Goal: Transaction & Acquisition: Purchase product/service

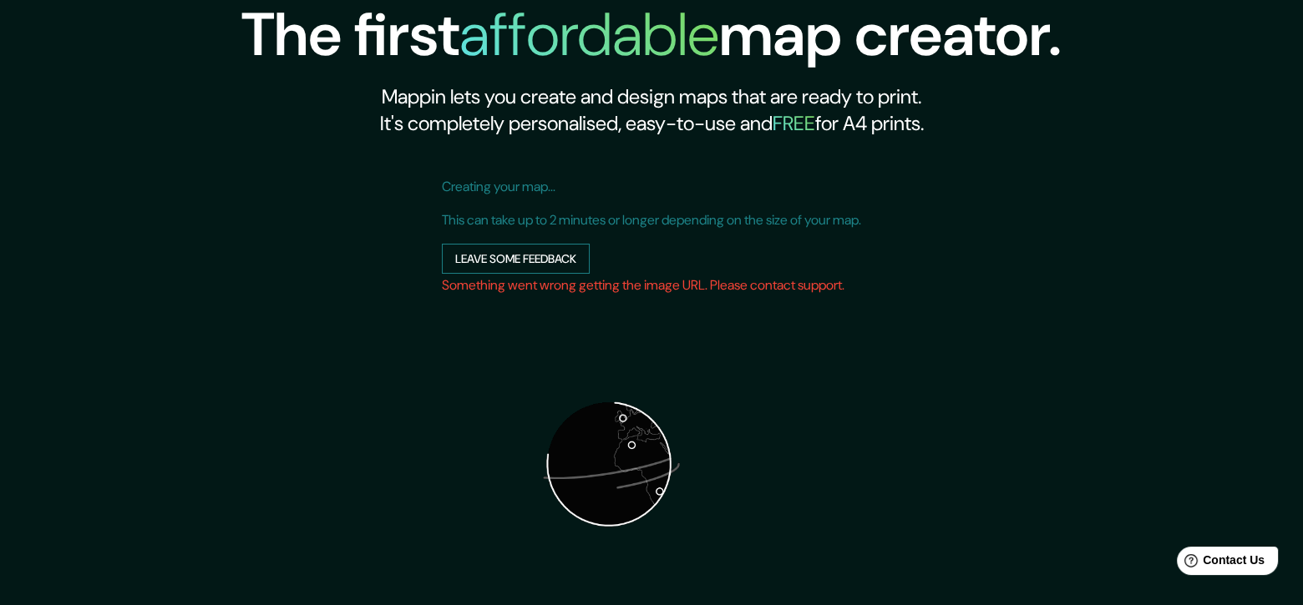
click at [455, 255] on button "Leave some feedback" at bounding box center [516, 259] width 148 height 31
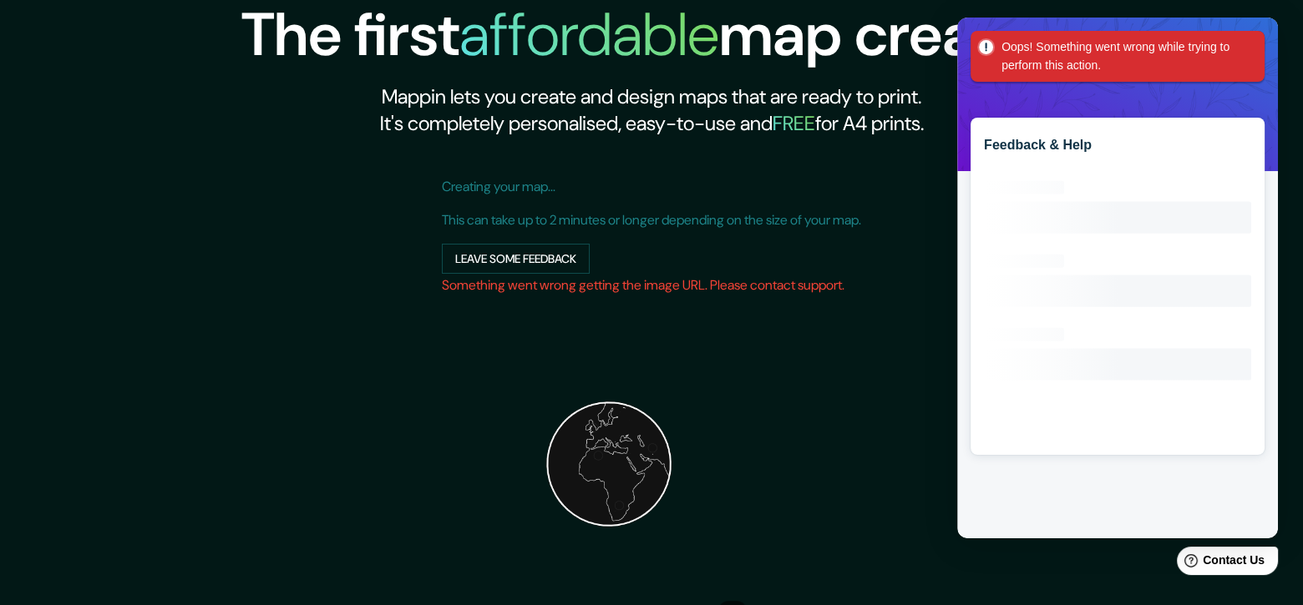
click at [603, 426] on img at bounding box center [609, 464] width 334 height 334
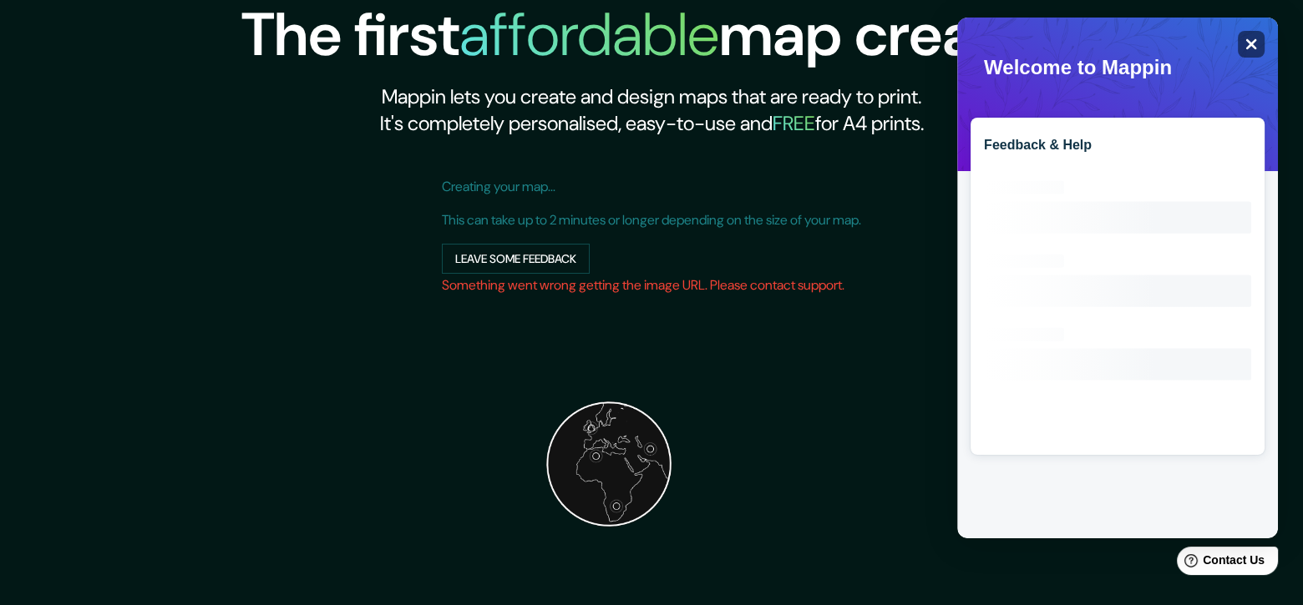
click at [1259, 51] on div "Close" at bounding box center [1251, 44] width 27 height 27
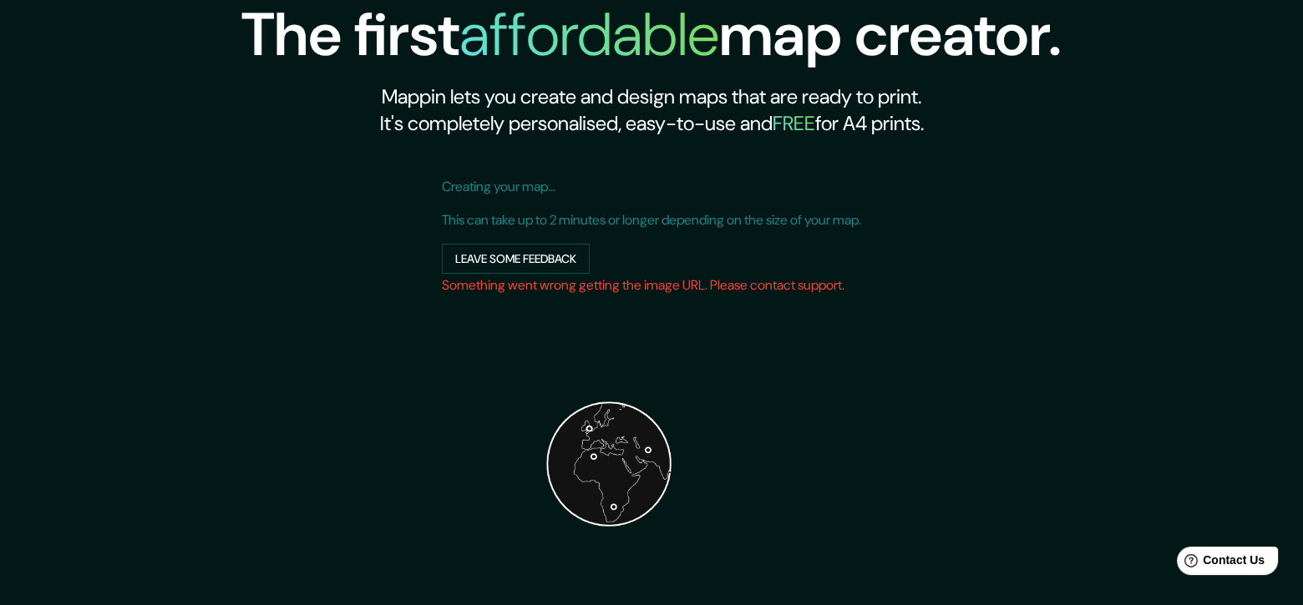
click at [818, 286] on h6 "Something went wrong getting the image URL. Please contact support." at bounding box center [651, 285] width 419 height 23
click at [459, 245] on button "Leave some feedback" at bounding box center [516, 259] width 148 height 31
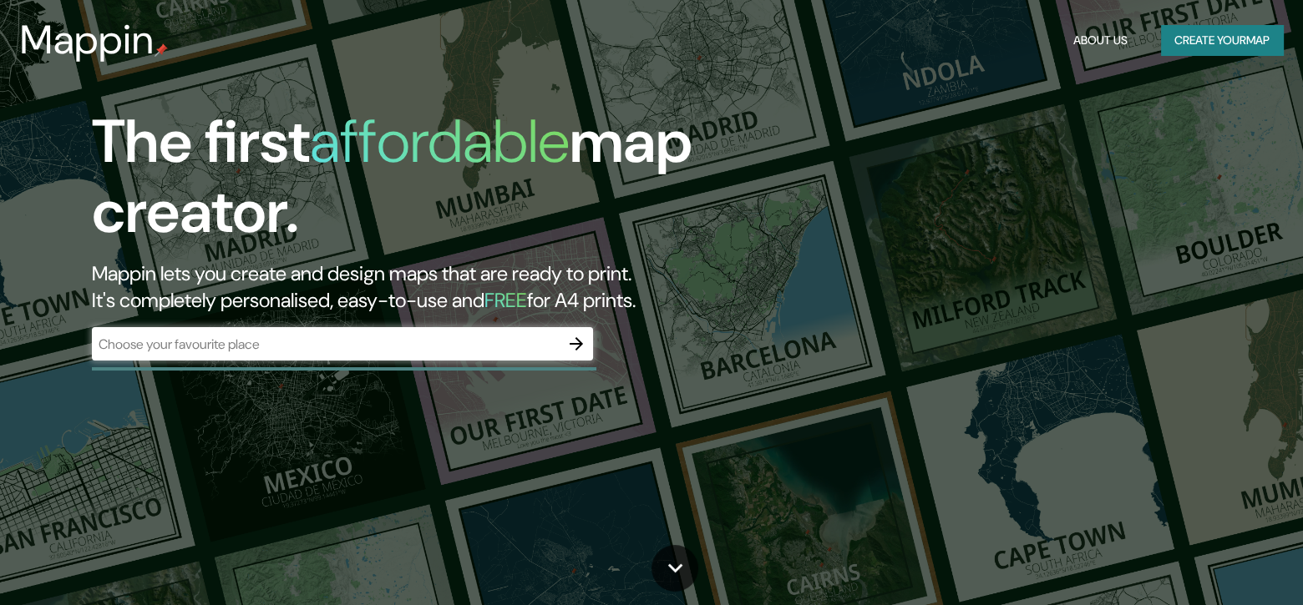
click at [256, 360] on div "​" at bounding box center [342, 343] width 501 height 33
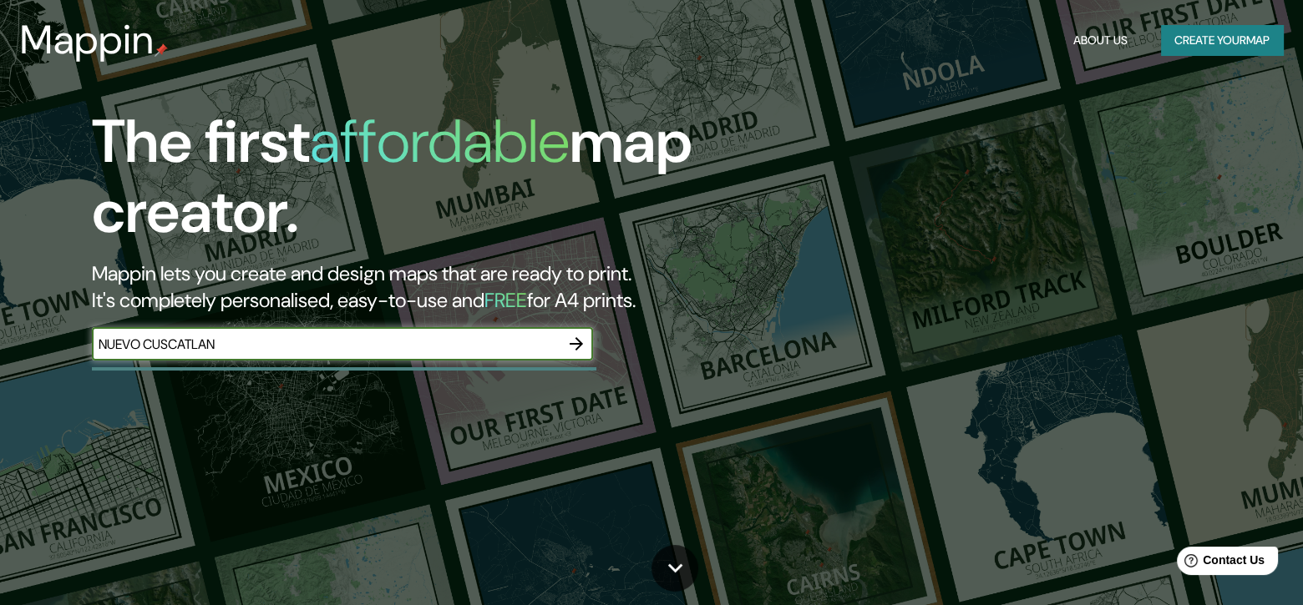
type input "nuevo cuscatlan"
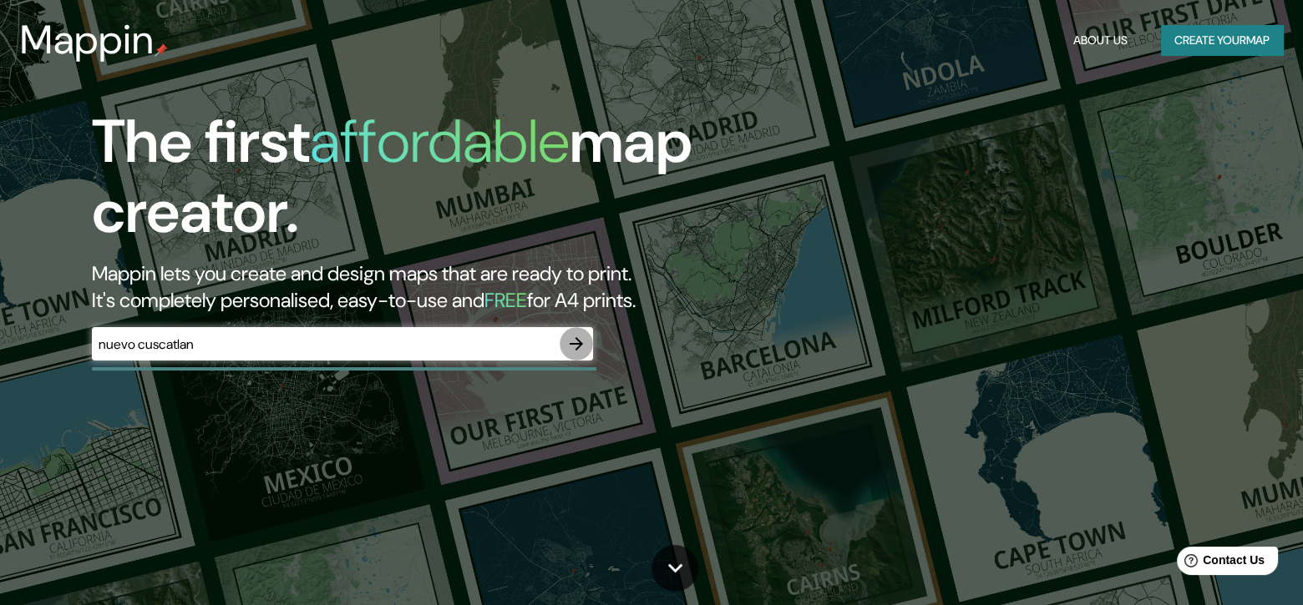
drag, startPoint x: 559, startPoint y: 342, endPoint x: 569, endPoint y: 344, distance: 9.3
click at [569, 344] on button "button" at bounding box center [575, 343] width 33 height 33
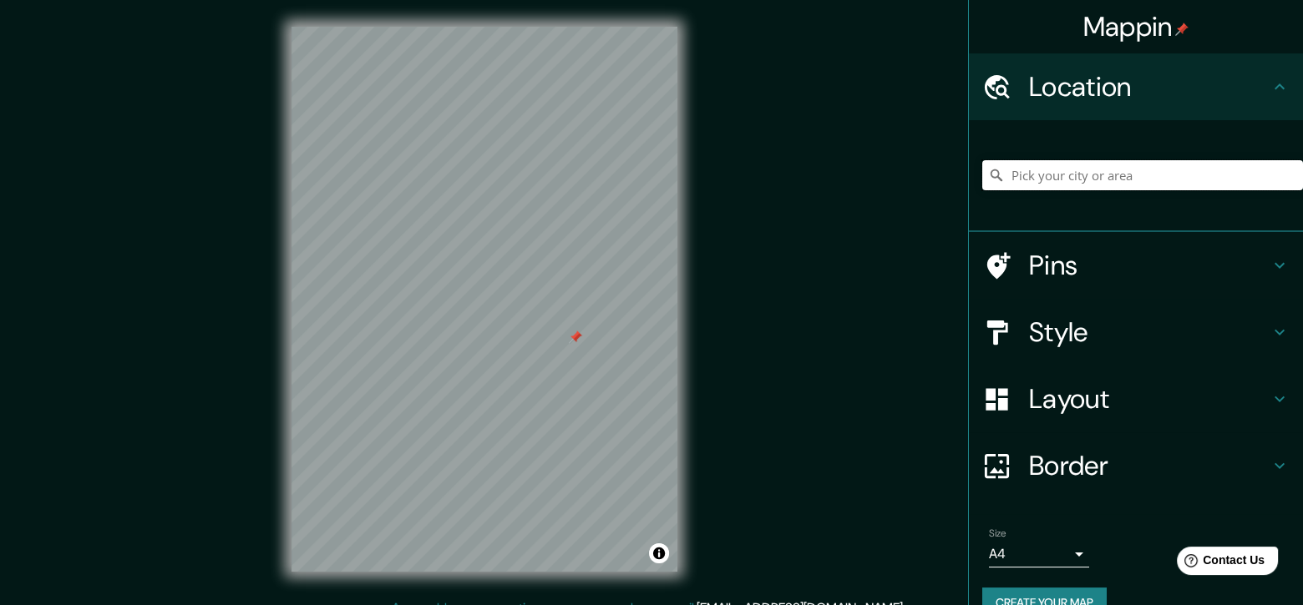
click at [1058, 165] on input "Pick your city or area" at bounding box center [1142, 175] width 321 height 30
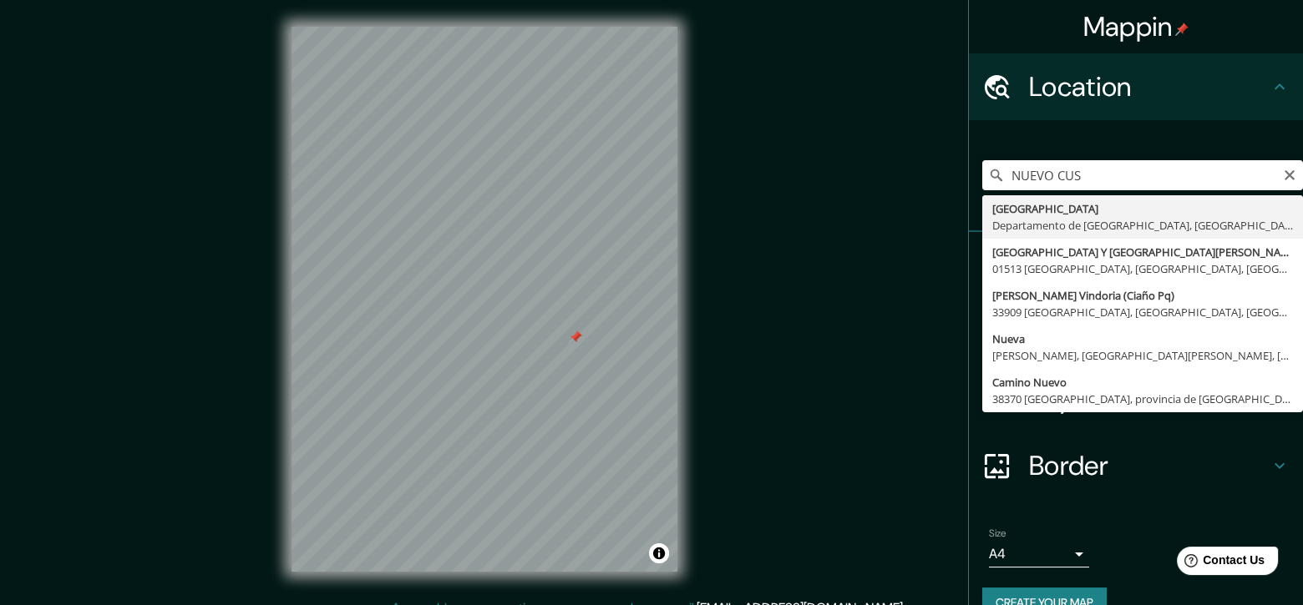
type input "[GEOGRAPHIC_DATA], [GEOGRAPHIC_DATA], [GEOGRAPHIC_DATA][PERSON_NAME]"
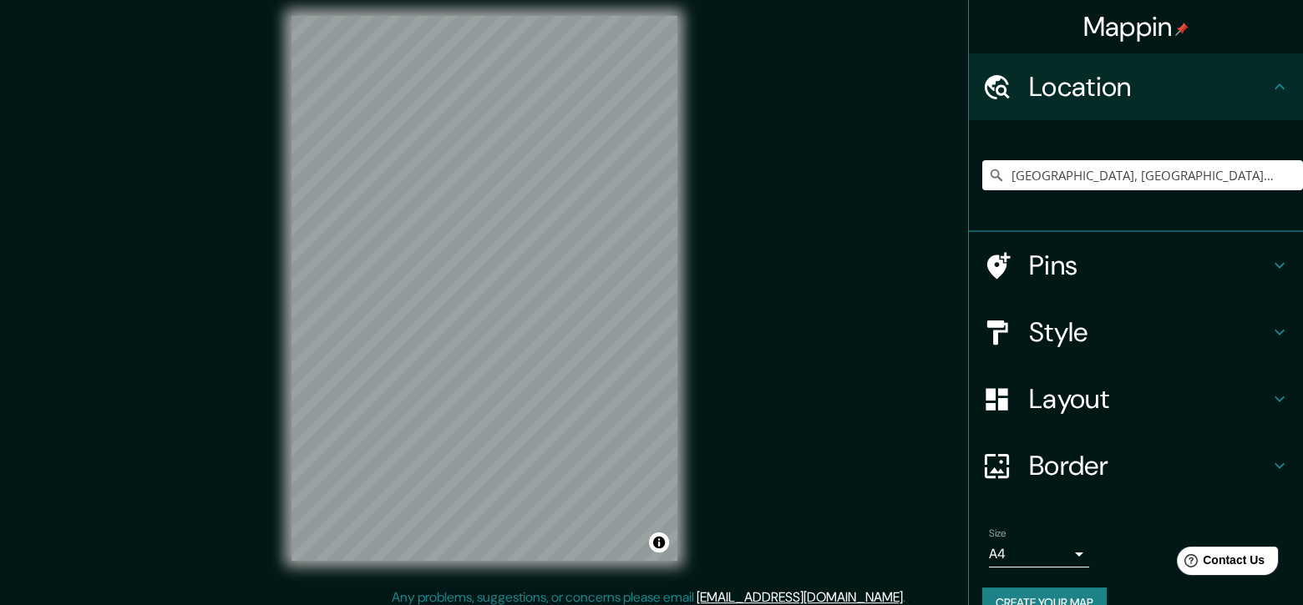
scroll to position [12, 0]
click at [735, 372] on div "Mappin Location [GEOGRAPHIC_DATA], [GEOGRAPHIC_DATA], [GEOGRAPHIC_DATA][PERSON_…" at bounding box center [651, 300] width 1303 height 625
click at [1127, 336] on h4 "Style" at bounding box center [1149, 332] width 240 height 33
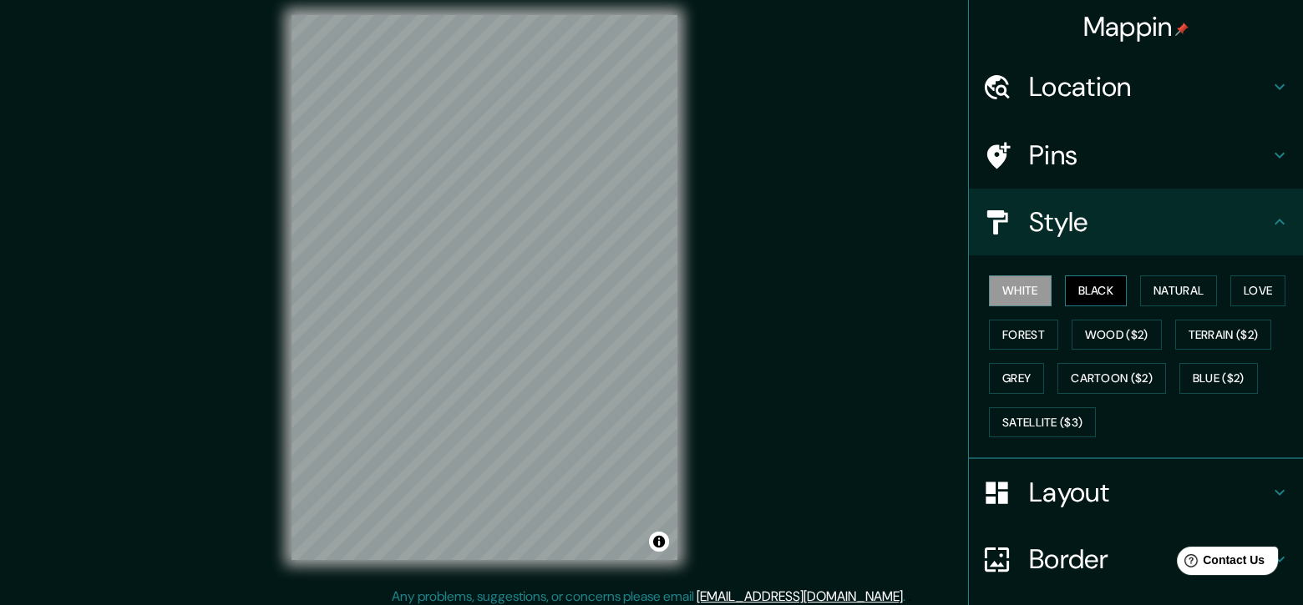
click at [1116, 283] on button "Black" at bounding box center [1096, 291] width 63 height 31
click at [1161, 287] on button "Natural" at bounding box center [1178, 291] width 77 height 31
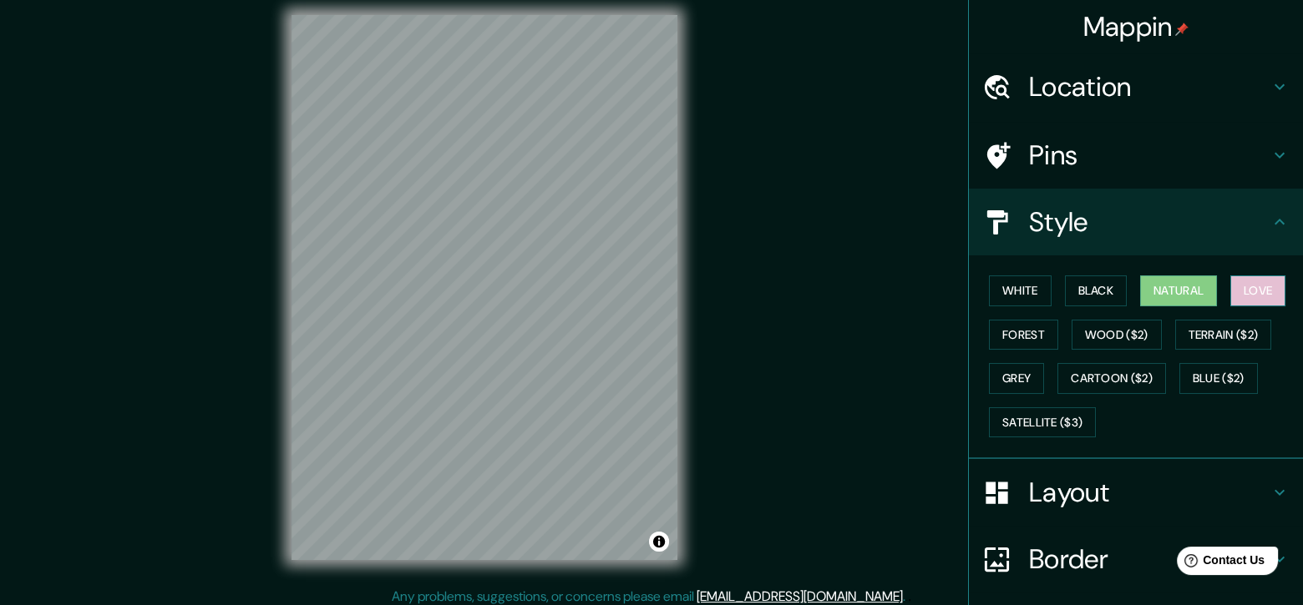
click at [1244, 297] on button "Love" at bounding box center [1257, 291] width 55 height 31
click at [1040, 327] on button "Forest" at bounding box center [1023, 335] width 69 height 31
click at [1157, 292] on button "Natural" at bounding box center [1178, 291] width 77 height 31
click at [1009, 327] on button "Forest" at bounding box center [1023, 335] width 69 height 31
